Goal: Information Seeking & Learning: Learn about a topic

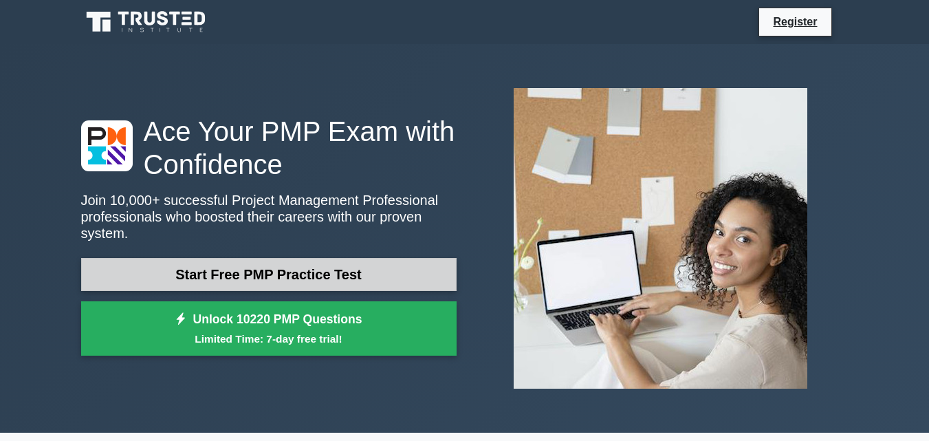
click at [312, 263] on link "Start Free PMP Practice Test" at bounding box center [268, 274] width 375 height 33
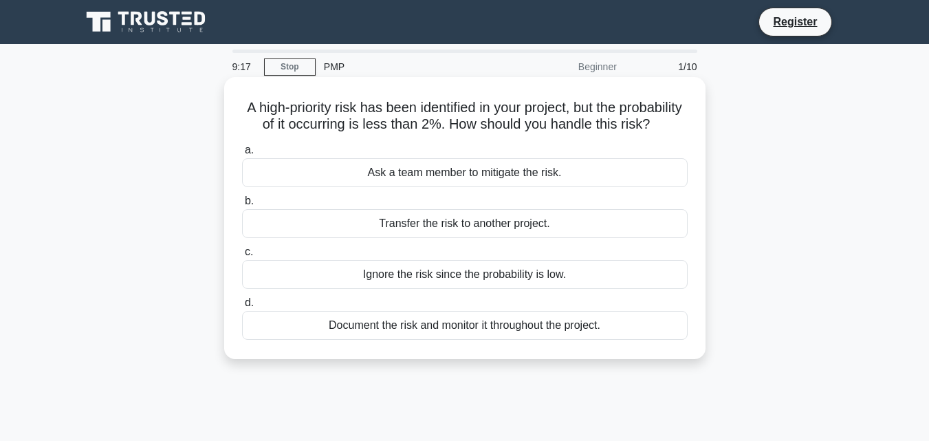
click at [400, 186] on div "Ask a team member to mitigate the risk." at bounding box center [465, 172] width 446 height 29
click at [242, 155] on input "a. Ask a team member to mitigate the risk." at bounding box center [242, 150] width 0 height 9
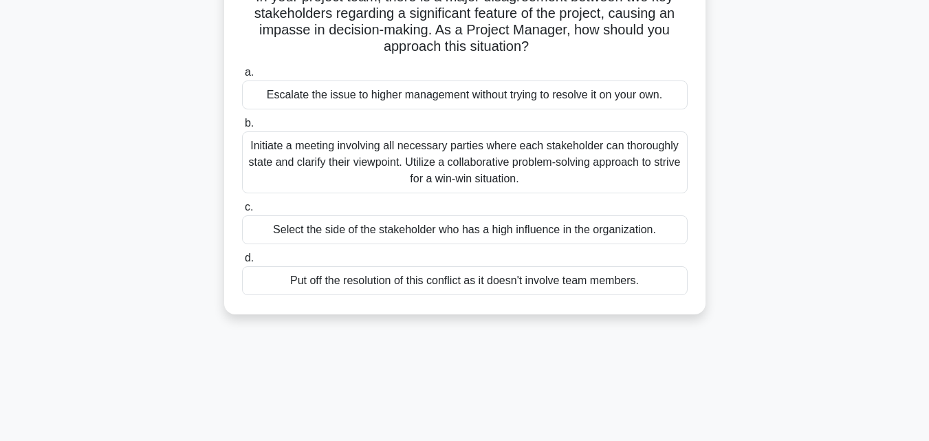
scroll to position [138, 0]
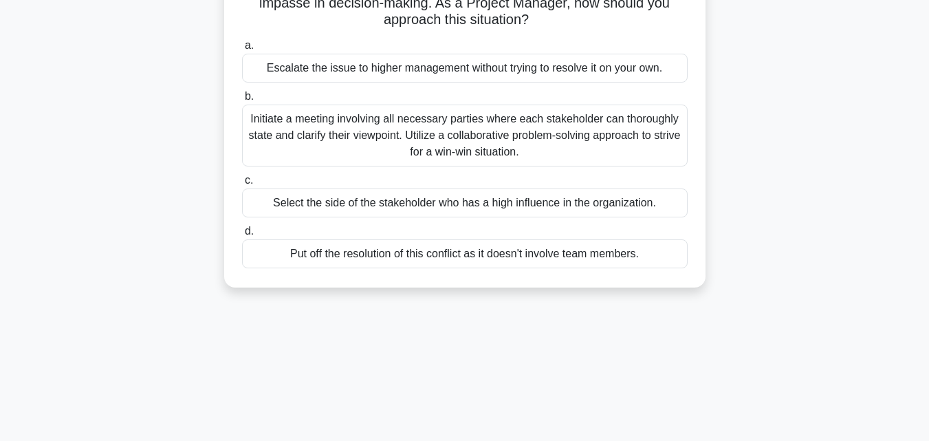
click at [251, 248] on div "Put off the resolution of this conflict as it doesn't involve team members." at bounding box center [465, 253] width 446 height 29
click at [242, 236] on input "d. Put off the resolution of this conflict as it doesn't involve team members." at bounding box center [242, 231] width 0 height 9
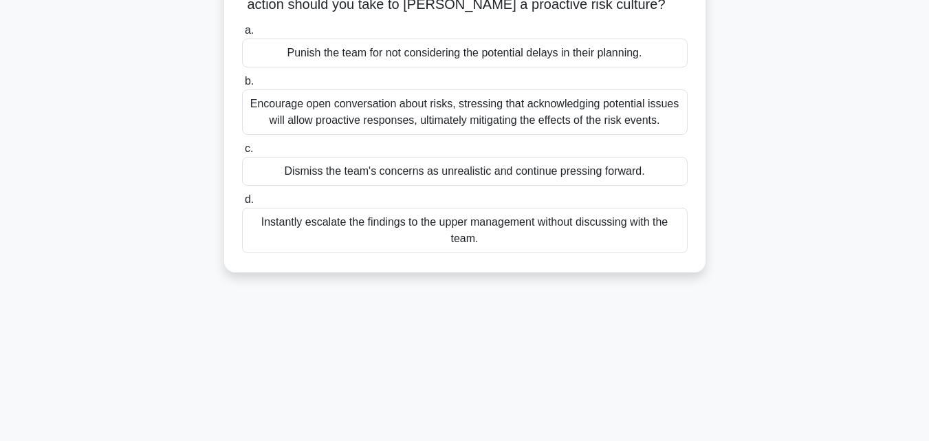
scroll to position [0, 0]
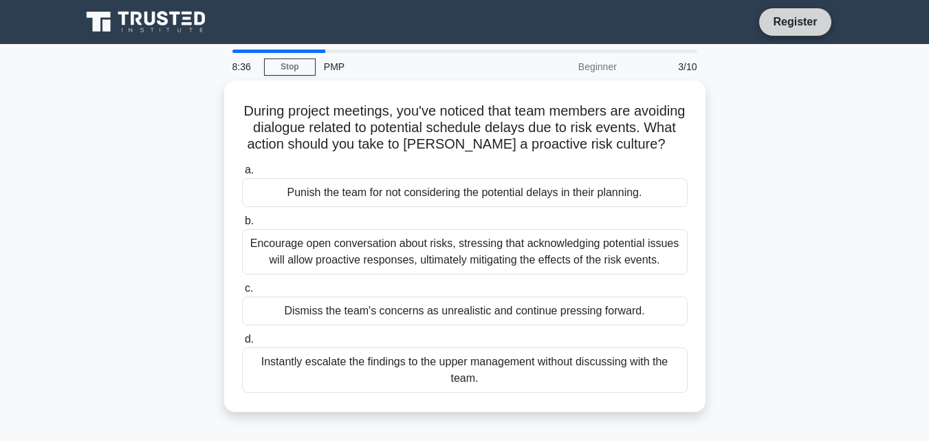
click at [796, 19] on link "Register" at bounding box center [795, 21] width 61 height 17
